Goal: Navigation & Orientation: Find specific page/section

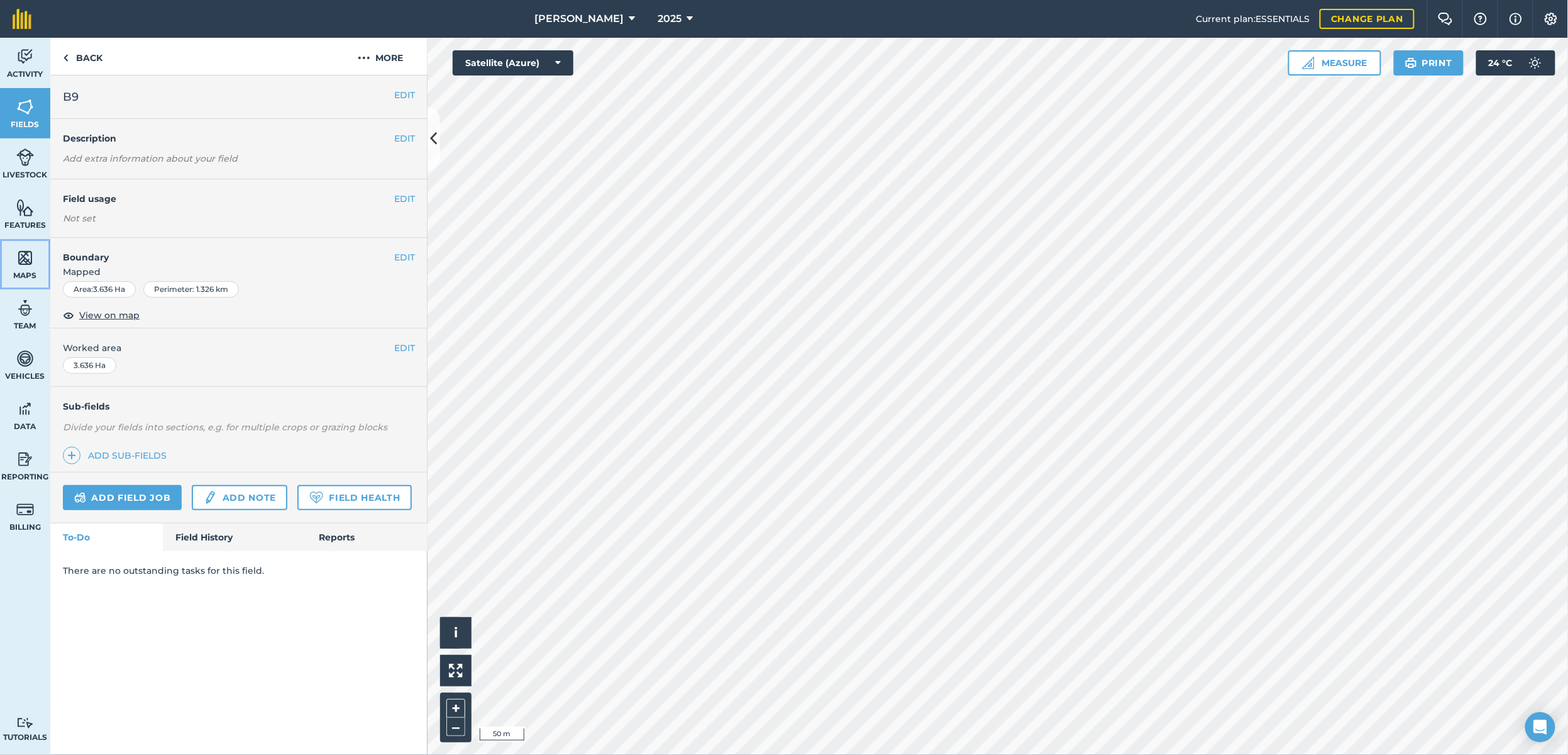
click at [19, 259] on img at bounding box center [25, 258] width 18 height 19
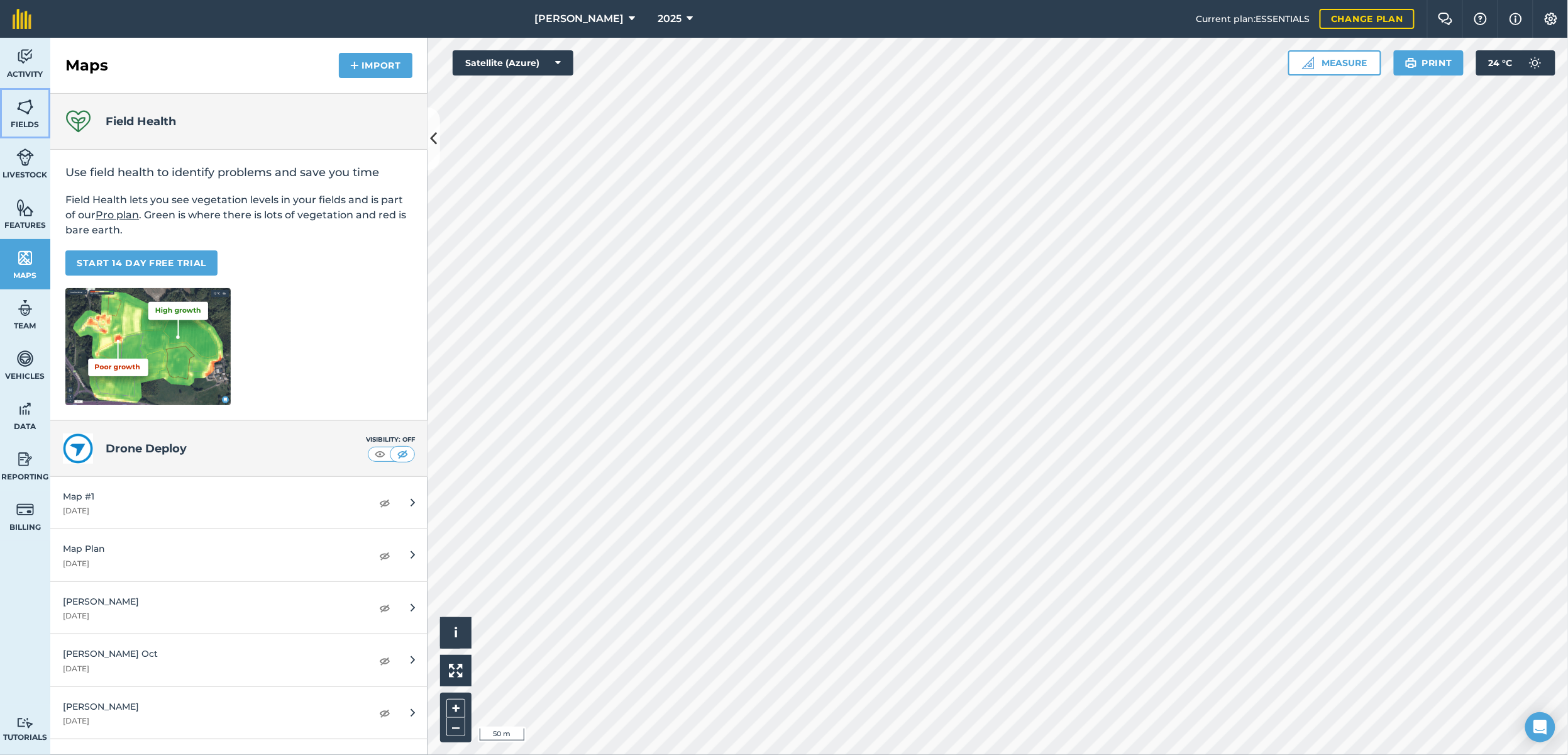
click at [25, 116] on img at bounding box center [25, 107] width 18 height 19
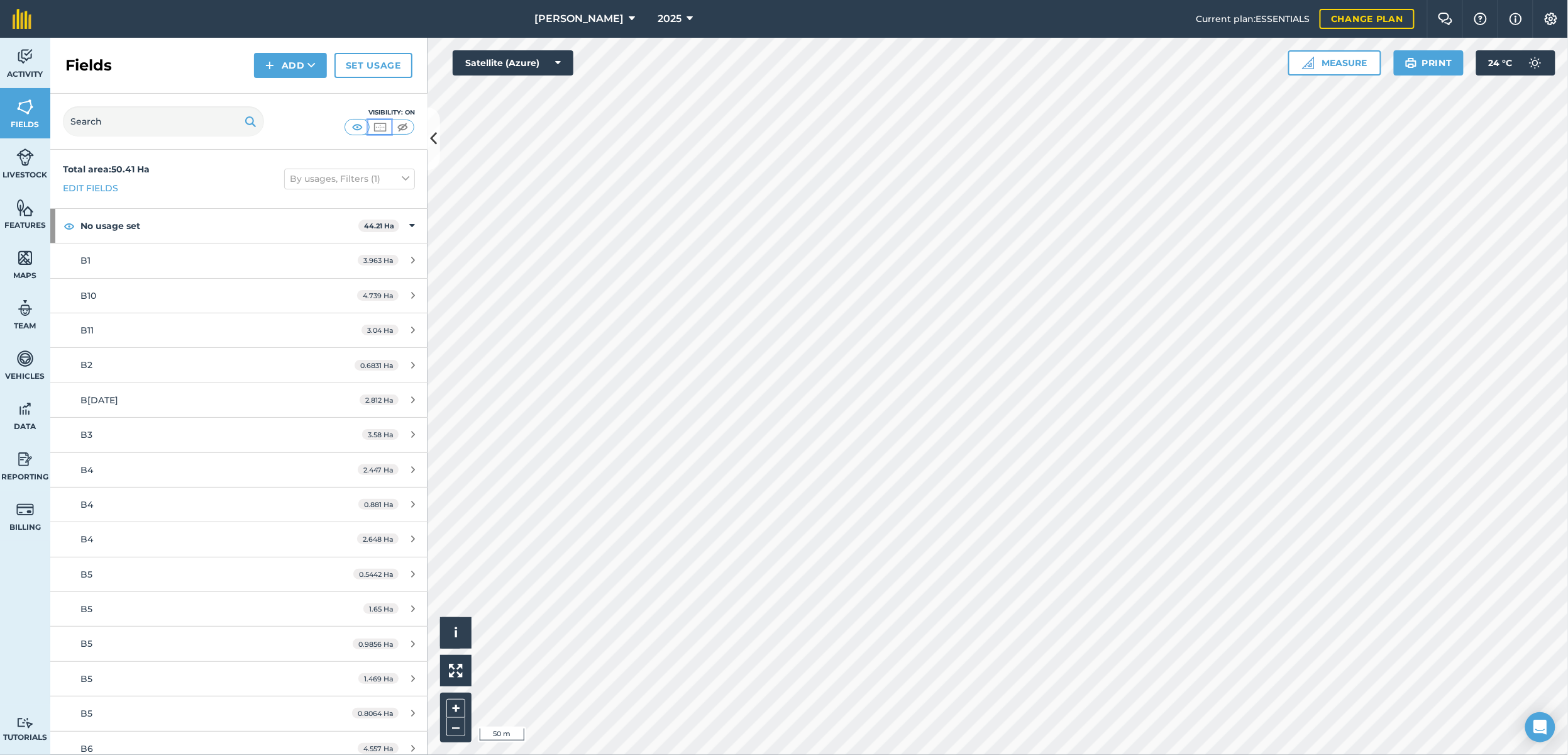
click at [376, 123] on img at bounding box center [380, 127] width 16 height 13
